Goal: Transaction & Acquisition: Purchase product/service

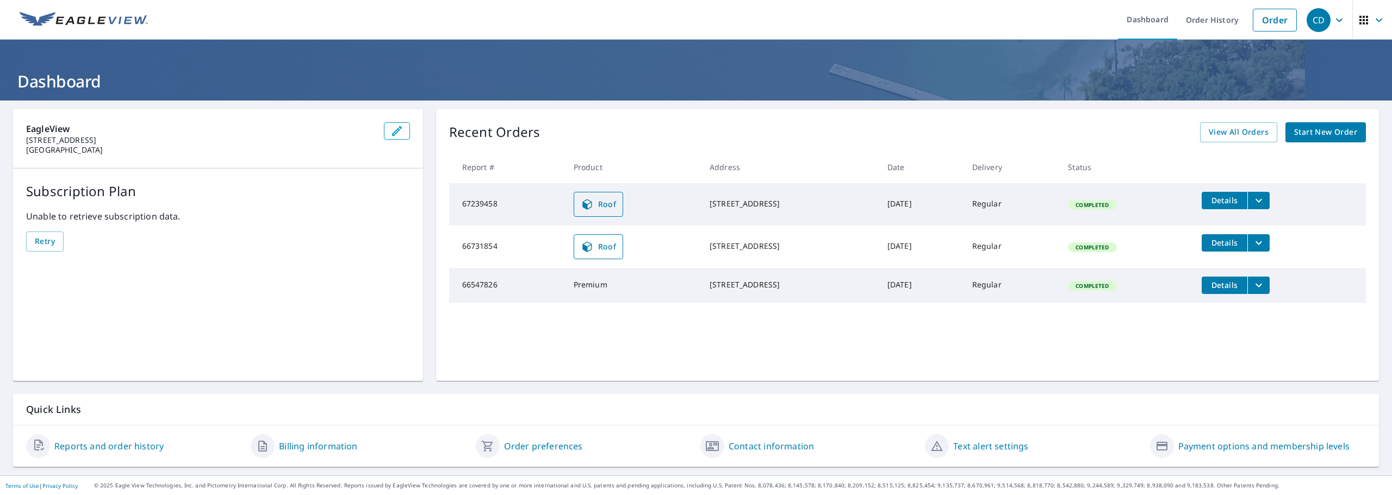
click at [582, 208] on icon at bounding box center [586, 204] width 9 height 10
drag, startPoint x: 1252, startPoint y: 21, endPoint x: 1208, endPoint y: 26, distance: 43.8
click at [1253, 21] on link "Order" at bounding box center [1275, 20] width 44 height 23
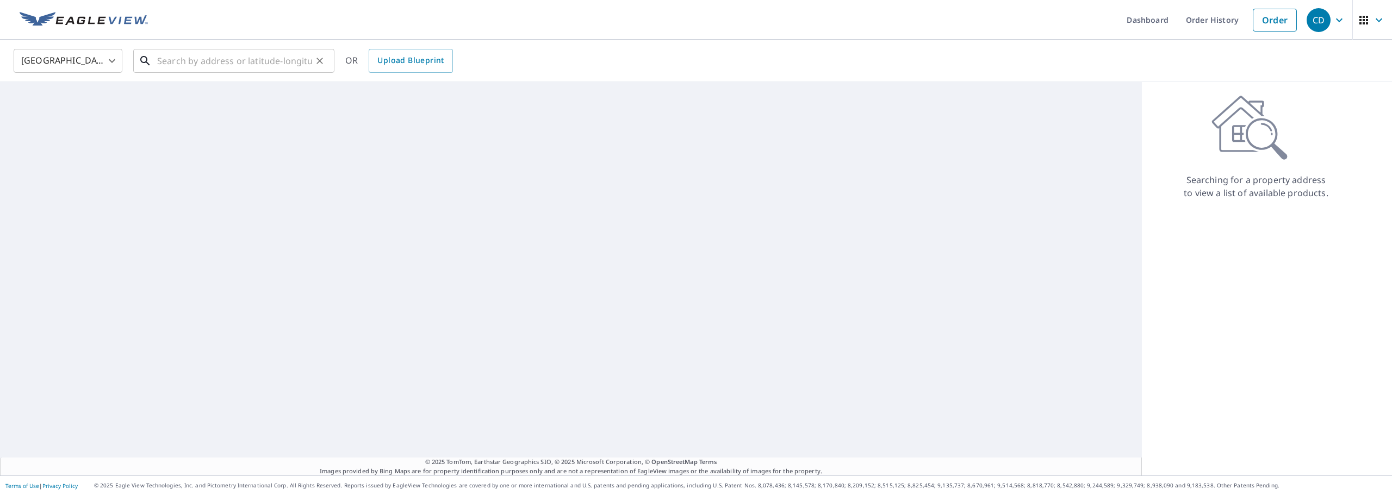
click at [211, 61] on input "text" at bounding box center [234, 61] width 155 height 30
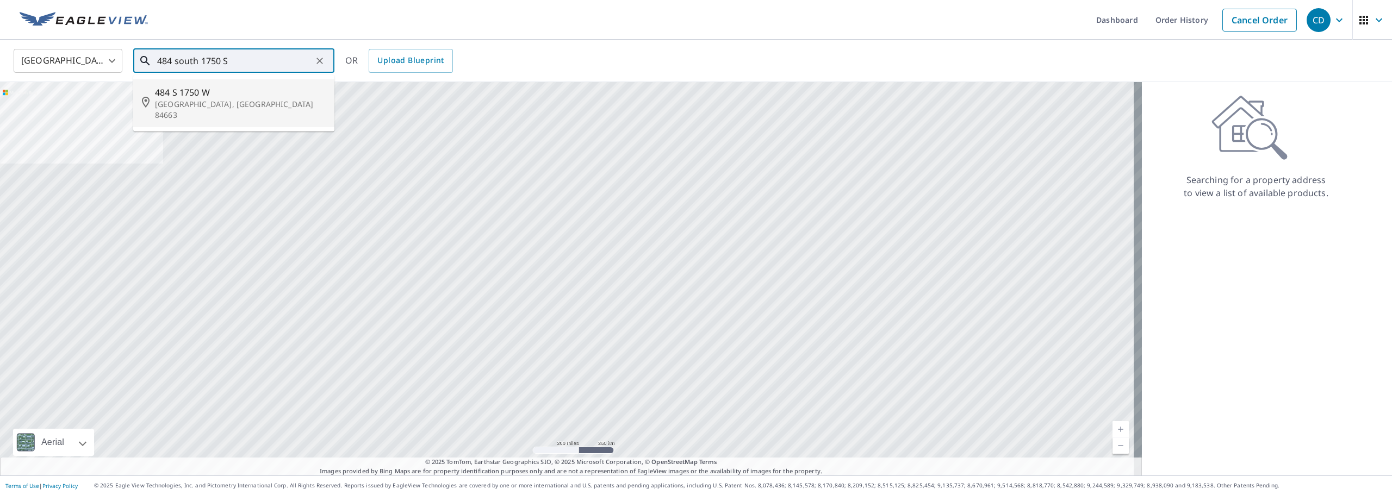
click at [238, 66] on input "484 south 1750 S" at bounding box center [234, 61] width 155 height 30
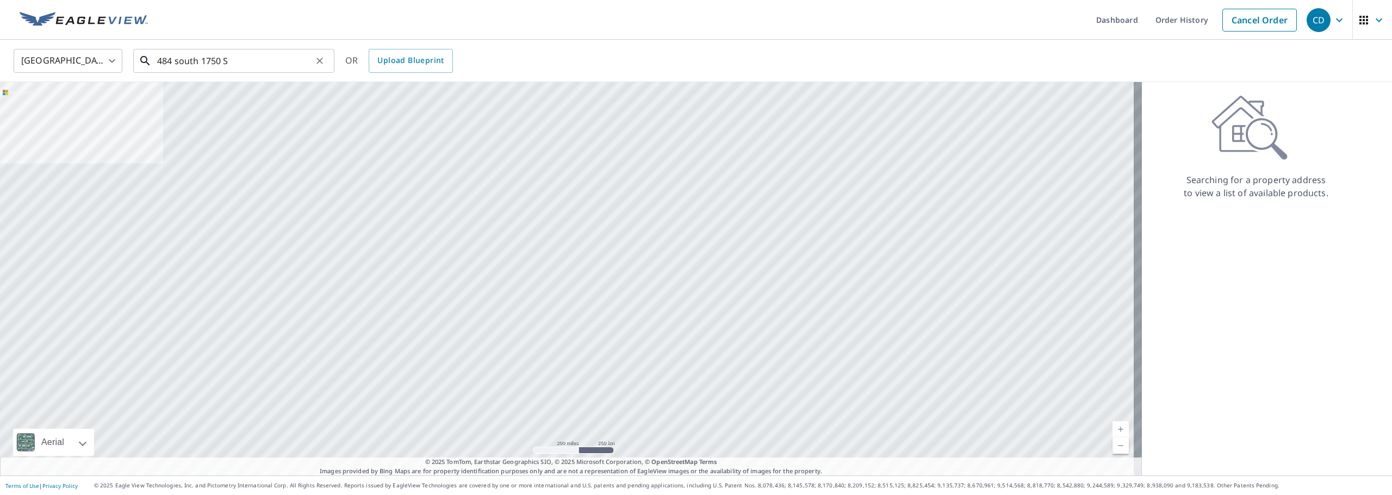
click at [238, 62] on input "484 south 1750 S" at bounding box center [234, 61] width 155 height 30
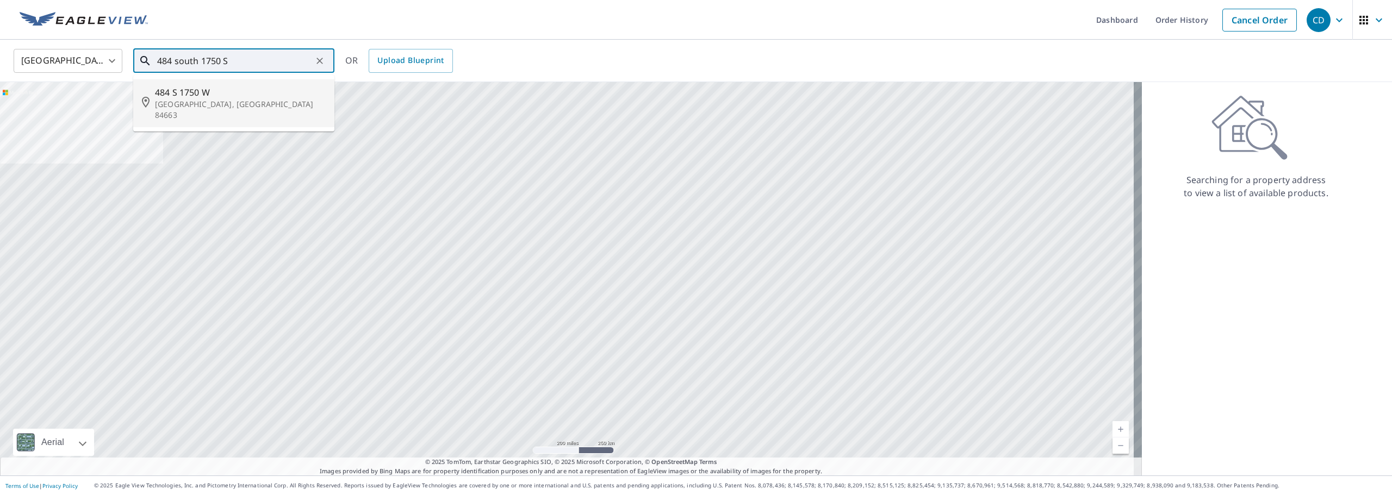
click at [232, 106] on p "[GEOGRAPHIC_DATA], [GEOGRAPHIC_DATA] 84663" at bounding box center [240, 110] width 171 height 22
type input "[STREET_ADDRESS]"
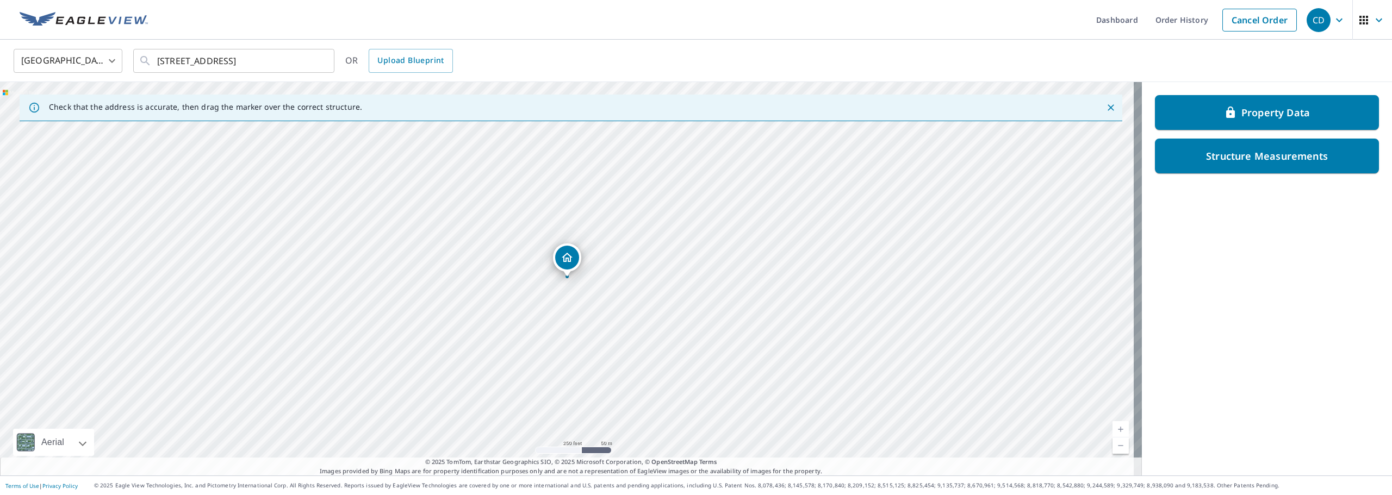
drag, startPoint x: 1105, startPoint y: 108, endPoint x: 1100, endPoint y: 88, distance: 20.3
click at [1106, 107] on icon "Close" at bounding box center [1111, 107] width 11 height 11
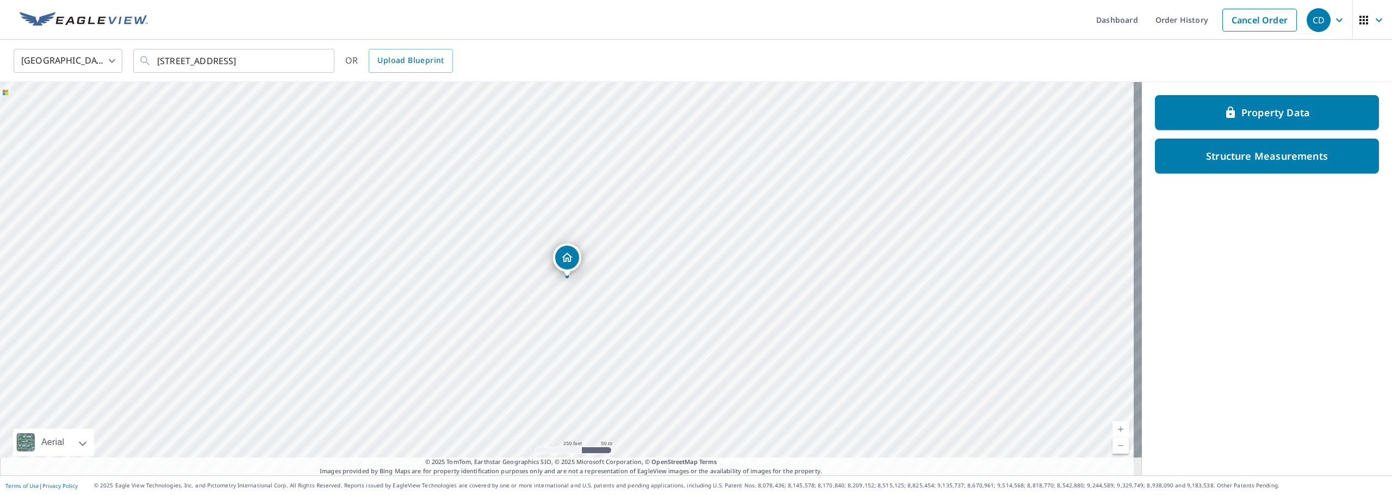
click at [1168, 57] on div "[GEOGRAPHIC_DATA] [GEOGRAPHIC_DATA] ​ [STREET_ADDRESS] ​ OR Upload Blueprint" at bounding box center [692, 61] width 1374 height 26
click at [1200, 63] on div "[GEOGRAPHIC_DATA] [GEOGRAPHIC_DATA] ​ [STREET_ADDRESS] ​ OR Upload Blueprint" at bounding box center [692, 61] width 1374 height 26
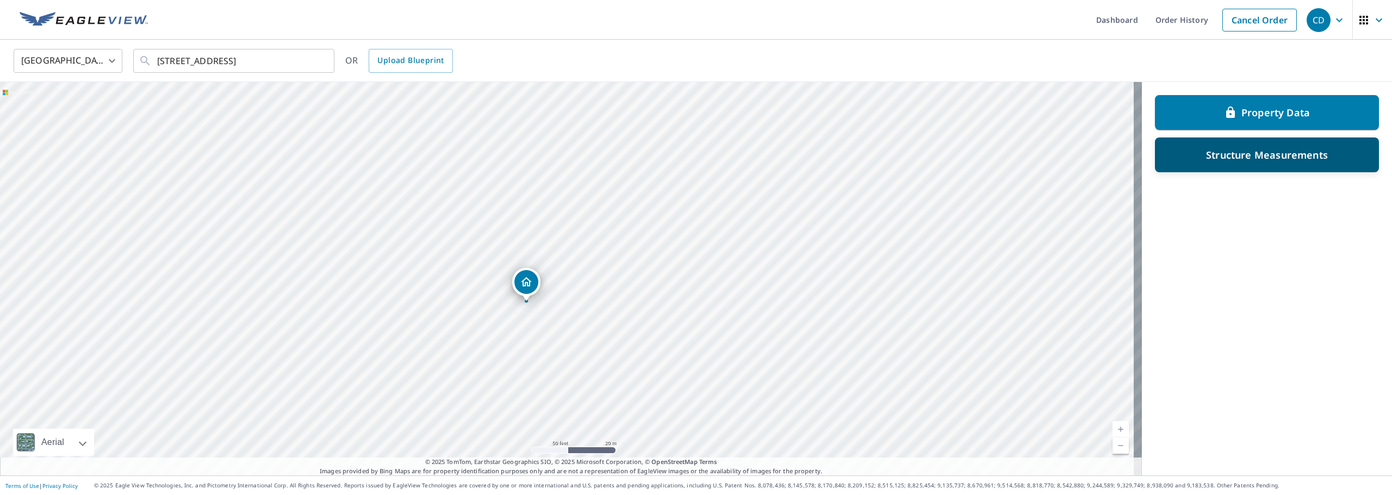
click at [1212, 159] on p "Structure Measurements" at bounding box center [1267, 154] width 122 height 13
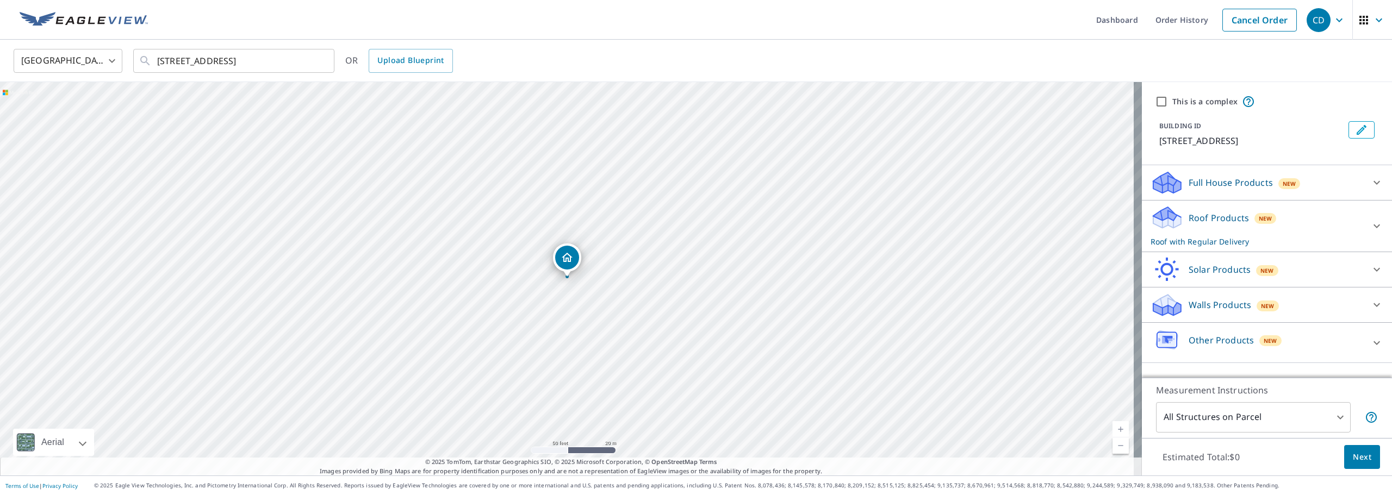
click at [1160, 218] on icon at bounding box center [1167, 214] width 28 height 14
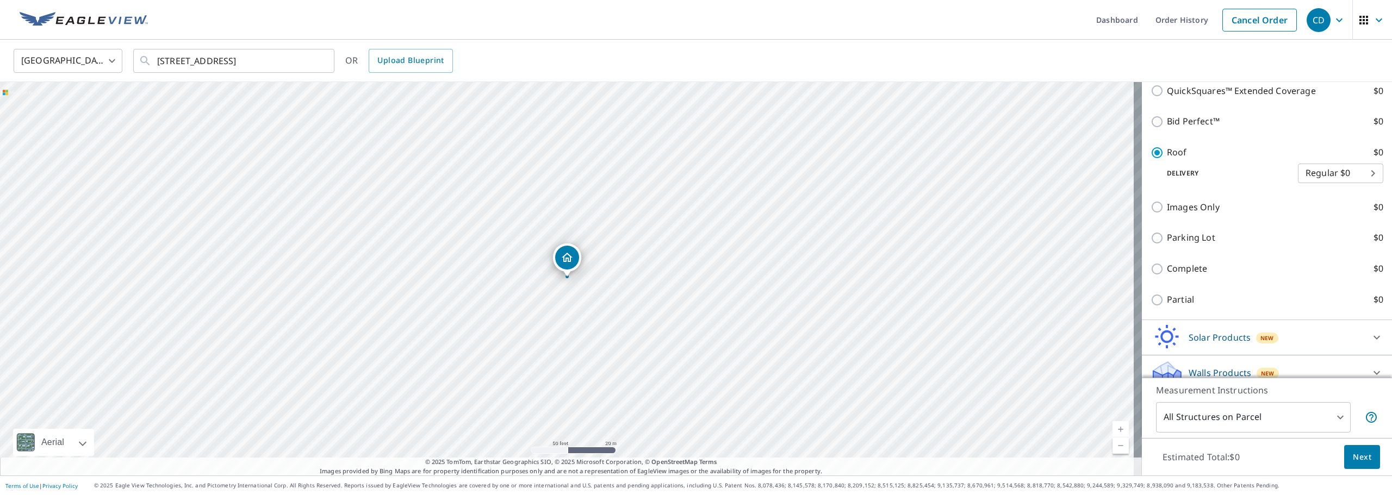
scroll to position [380, 0]
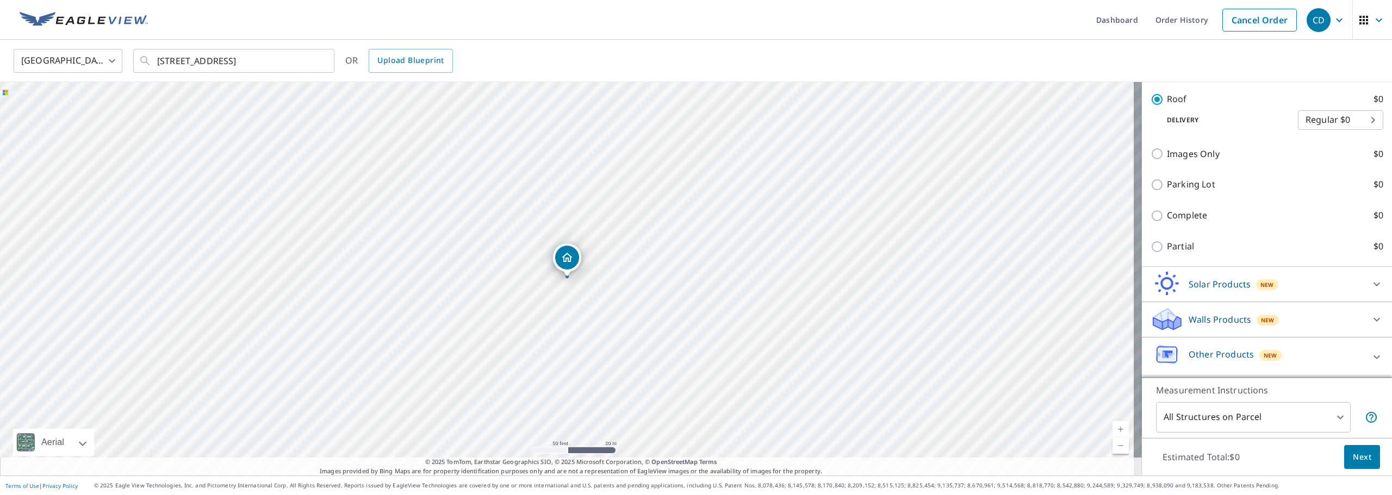
click at [841, 27] on ul "Dashboard Order History Cancel Order" at bounding box center [728, 20] width 1148 height 40
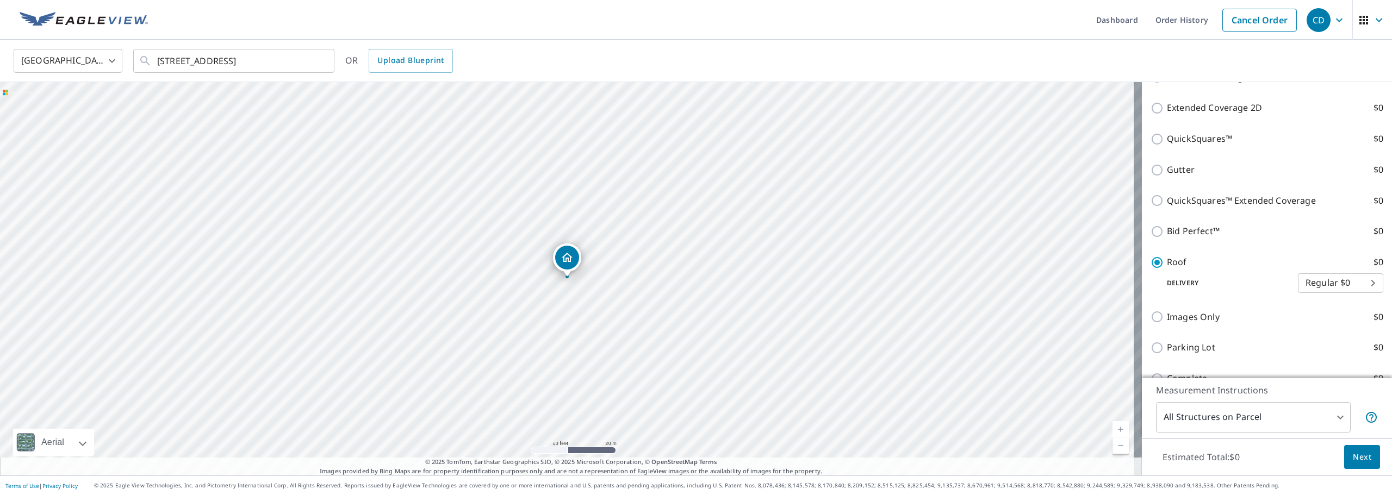
scroll to position [108, 0]
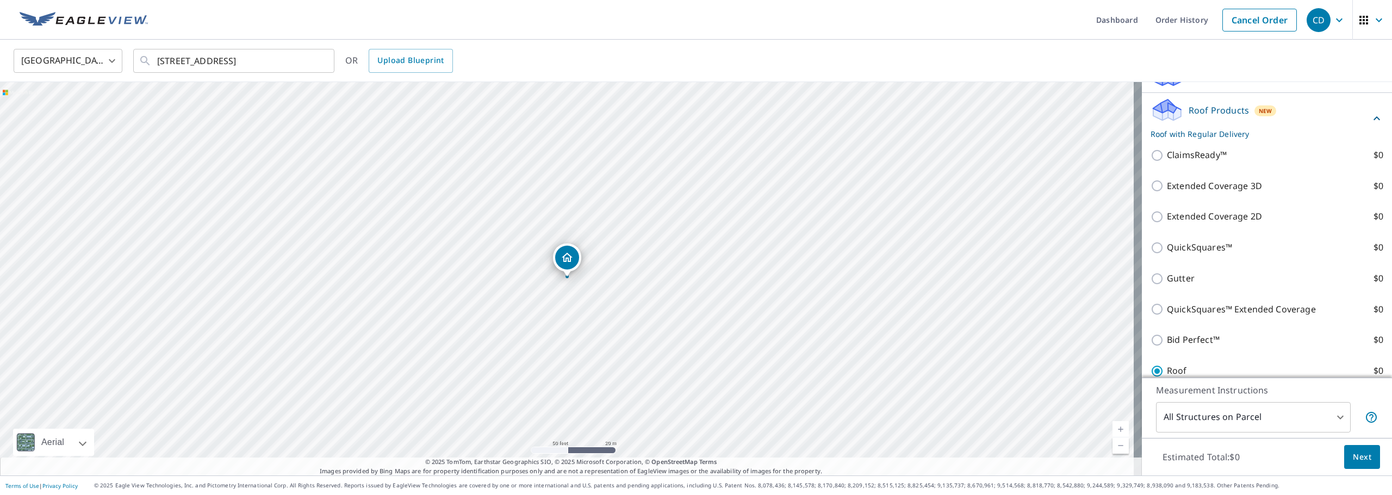
click at [1209, 136] on p "Roof with Regular Delivery" at bounding box center [1261, 133] width 220 height 11
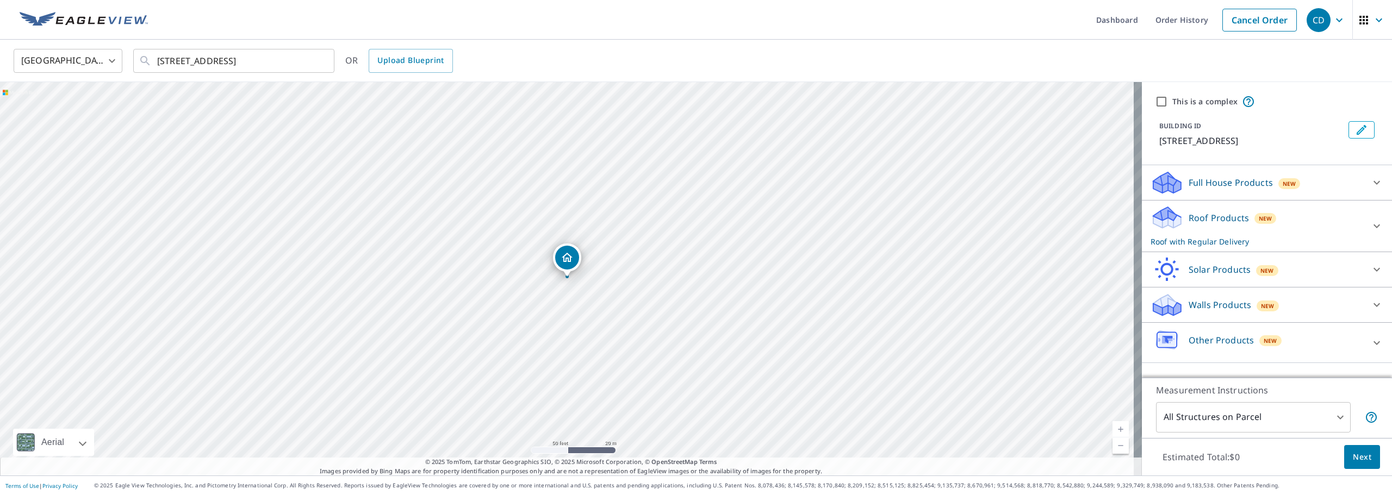
scroll to position [0, 0]
click at [1202, 242] on p "Roof with Regular Delivery" at bounding box center [1257, 241] width 213 height 11
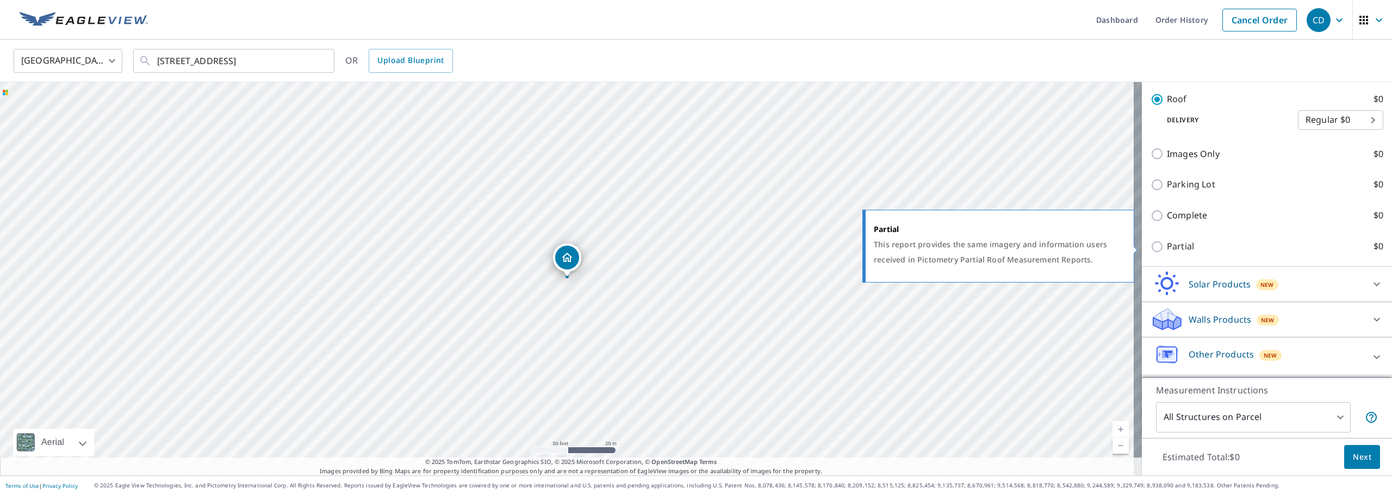
scroll to position [271, 0]
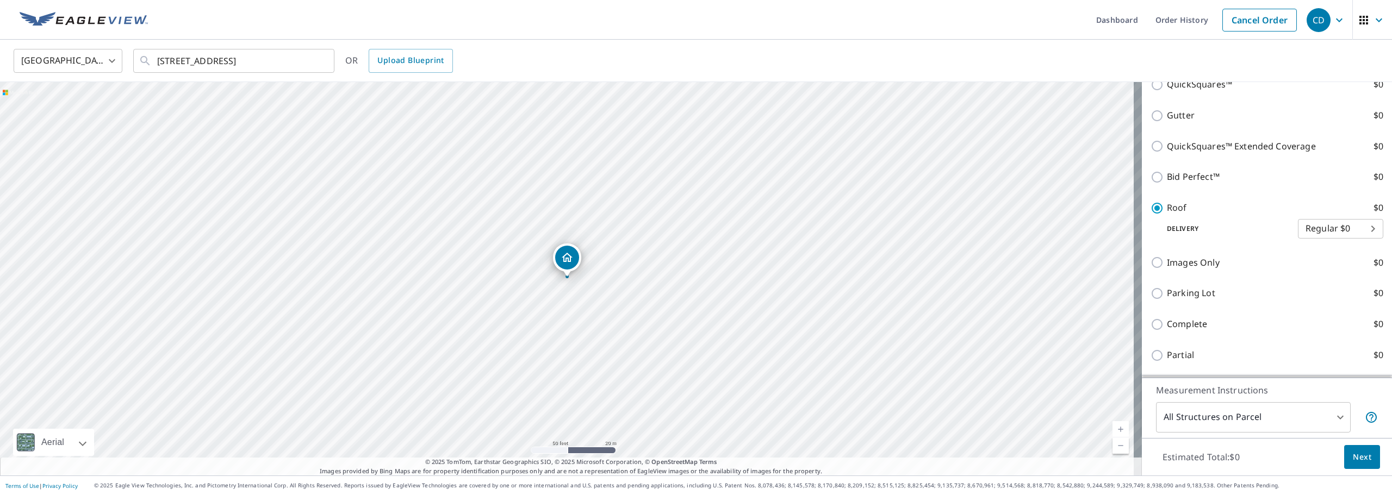
click at [1333, 21] on icon "button" at bounding box center [1339, 20] width 13 height 13
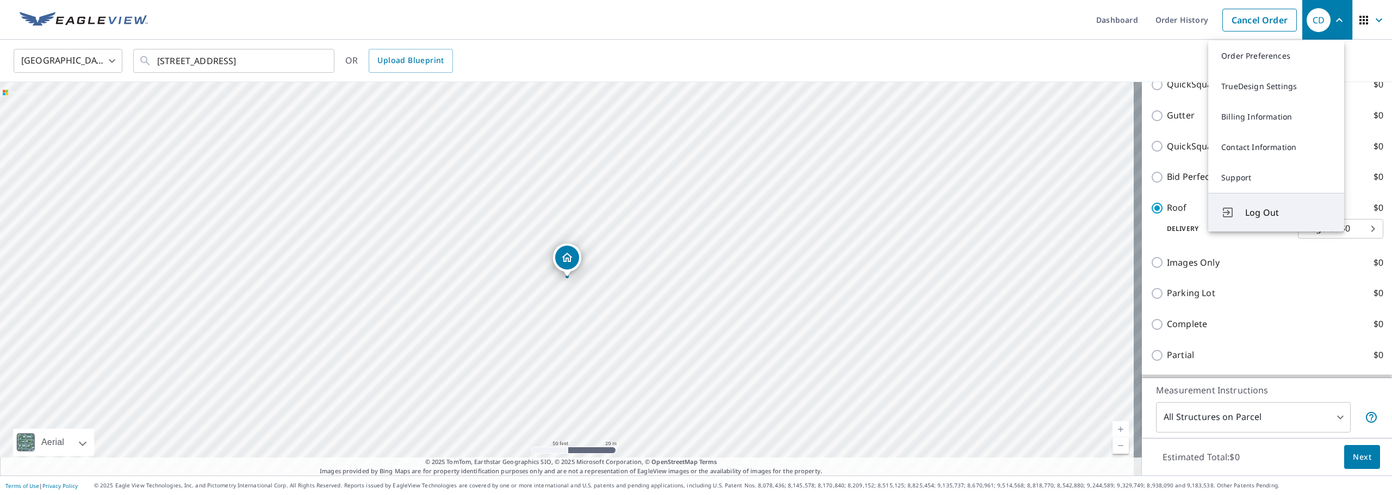
click at [1249, 219] on span "Log Out" at bounding box center [1288, 212] width 86 height 13
